Goal: Task Accomplishment & Management: Use online tool/utility

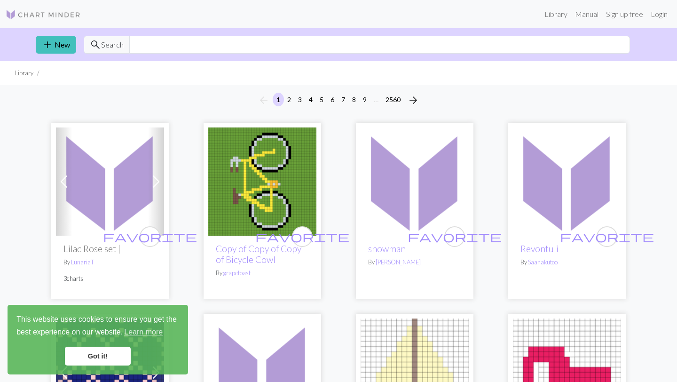
click at [107, 362] on link "Got it!" at bounding box center [98, 355] width 66 height 19
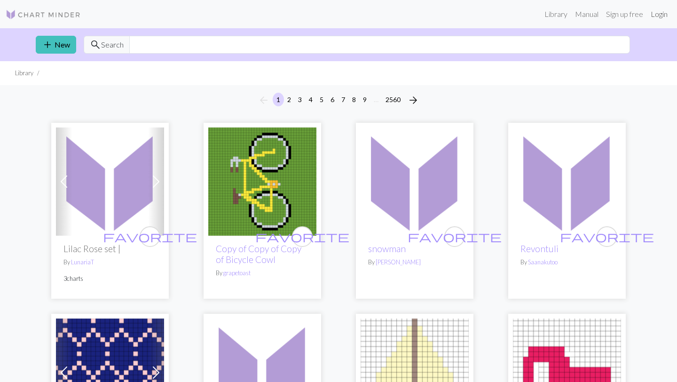
click at [663, 16] on link "Login" at bounding box center [659, 14] width 24 height 19
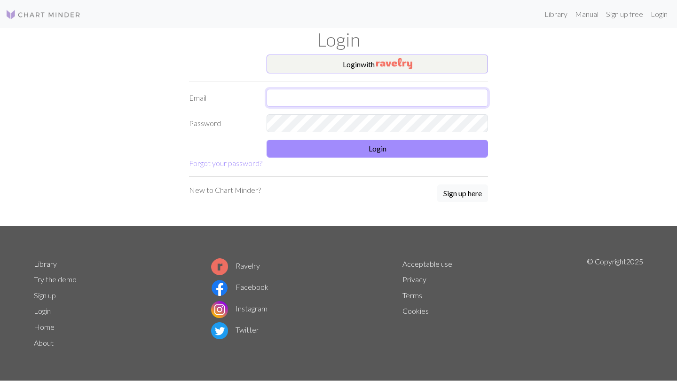
click at [379, 104] on input "text" at bounding box center [376, 98] width 221 height 18
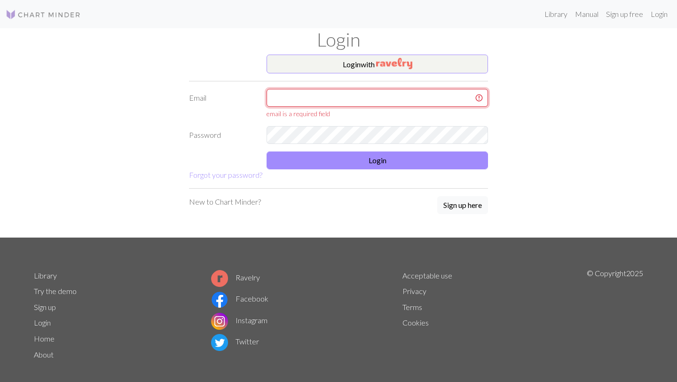
type input "[EMAIL_ADDRESS][DOMAIN_NAME]"
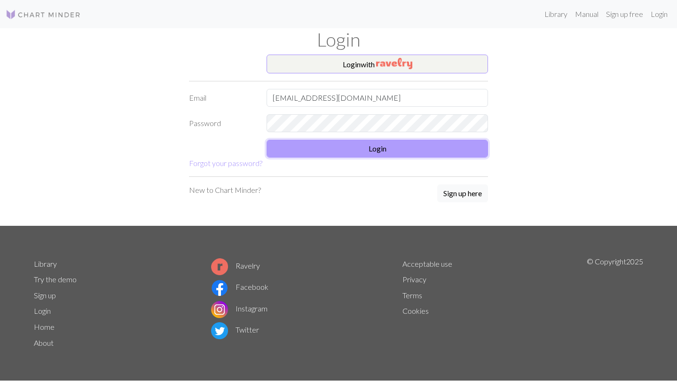
click at [375, 142] on button "Login" at bounding box center [376, 149] width 221 height 18
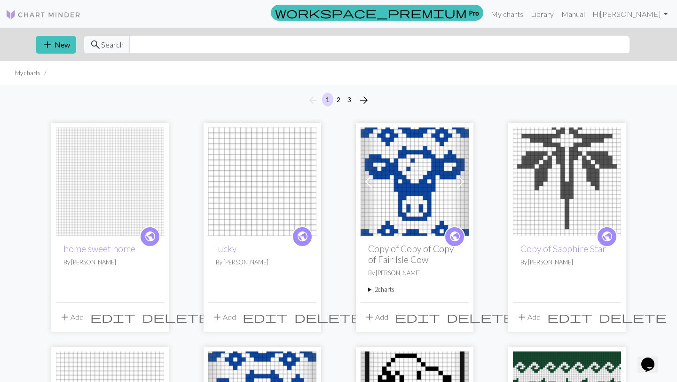
click at [98, 131] on img at bounding box center [110, 181] width 108 height 108
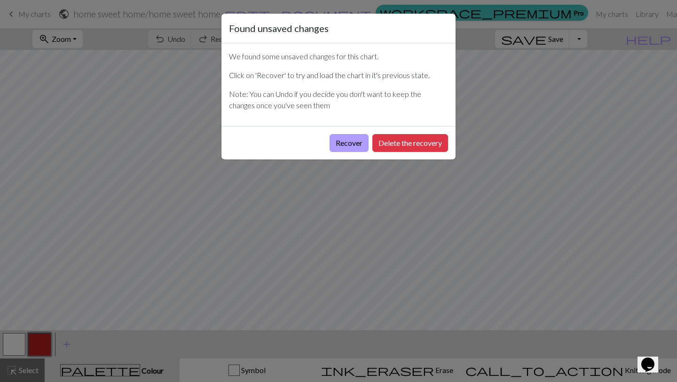
click at [349, 139] on button "Recover" at bounding box center [348, 143] width 39 height 18
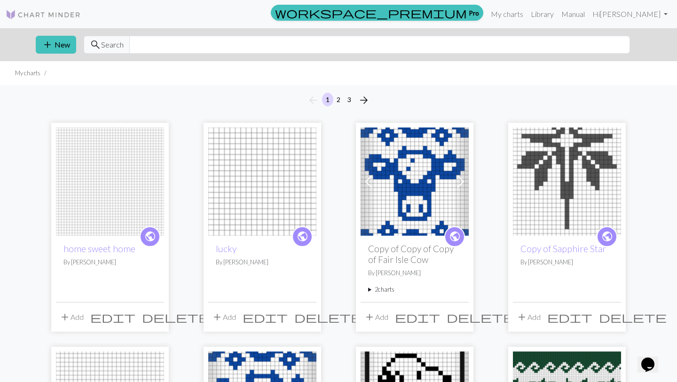
click at [104, 158] on img at bounding box center [110, 181] width 108 height 108
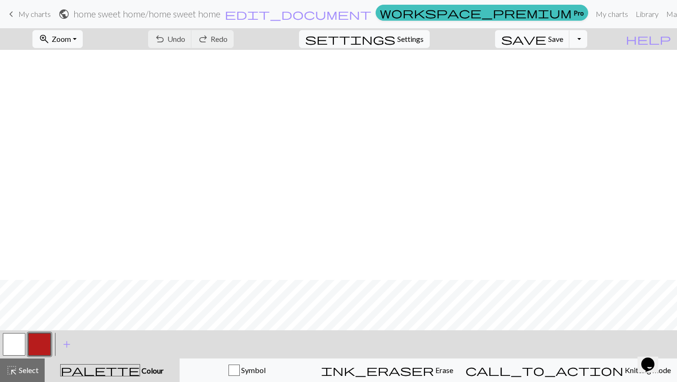
scroll to position [514, 0]
click at [19, 16] on span "My charts" at bounding box center [34, 13] width 32 height 9
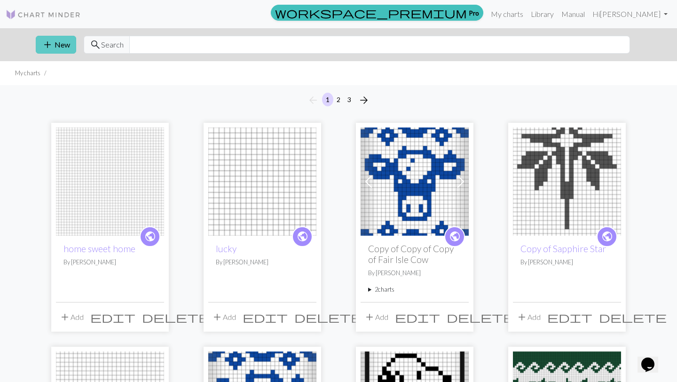
click at [63, 47] on button "add New" at bounding box center [56, 45] width 40 height 18
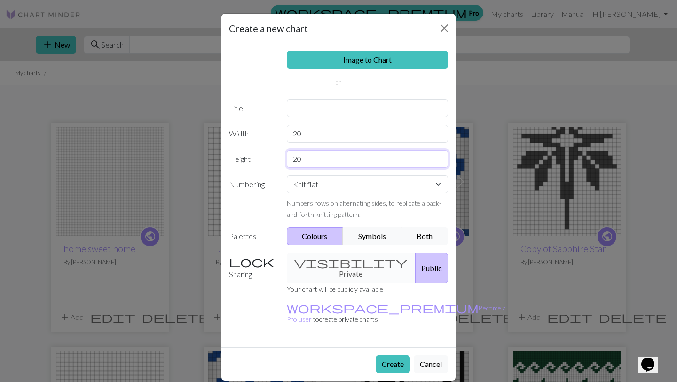
drag, startPoint x: 338, startPoint y: 163, endPoint x: 272, endPoint y: 161, distance: 66.3
click at [272, 161] on div "Height 20" at bounding box center [338, 159] width 230 height 18
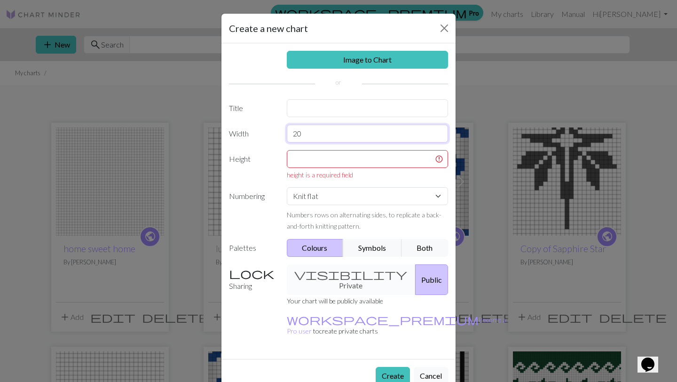
drag, startPoint x: 327, startPoint y: 129, endPoint x: 222, endPoint y: 127, distance: 104.8
click at [221, 128] on div "Image to Chart Title Width 20 Height height is a required field Numbering Knit …" at bounding box center [338, 200] width 234 height 315
click at [444, 31] on button "Close" at bounding box center [444, 28] width 15 height 15
